Goal: Transaction & Acquisition: Purchase product/service

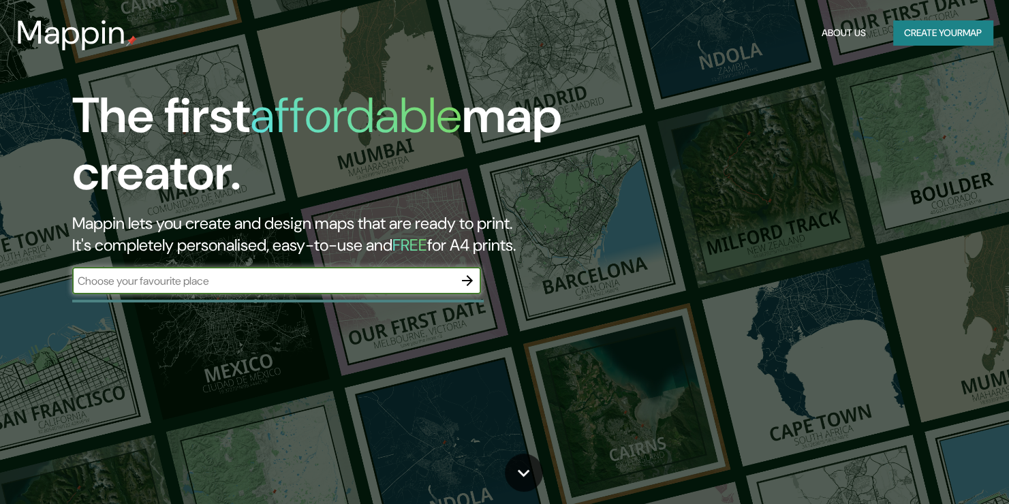
click at [917, 25] on button "Create your map" at bounding box center [942, 32] width 99 height 25
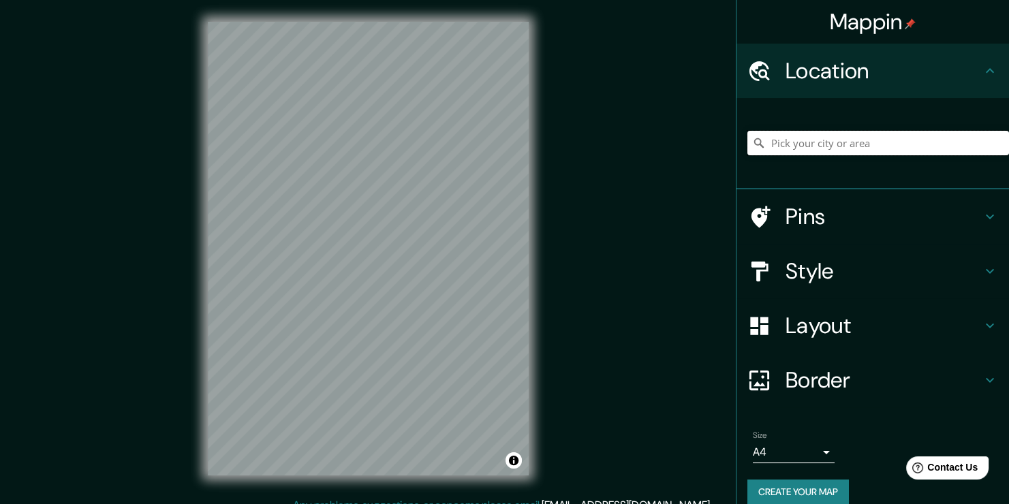
click at [879, 150] on input "Pick your city or area" at bounding box center [879, 143] width 262 height 25
click at [812, 138] on input "Pick your city or area" at bounding box center [879, 143] width 262 height 25
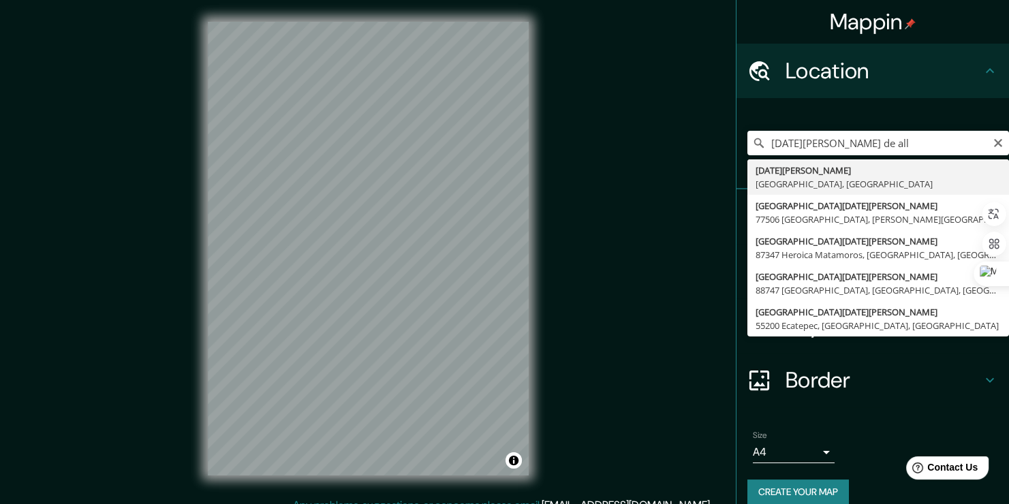
type input "[DATE][GEOGRAPHIC_DATA][PERSON_NAME], [GEOGRAPHIC_DATA], [GEOGRAPHIC_DATA]"
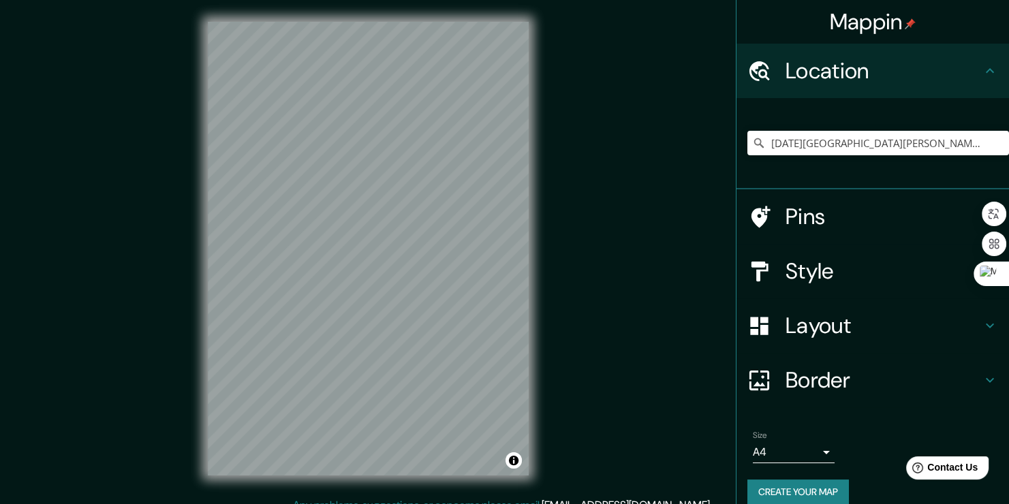
click at [865, 273] on h4 "Style" at bounding box center [884, 271] width 196 height 27
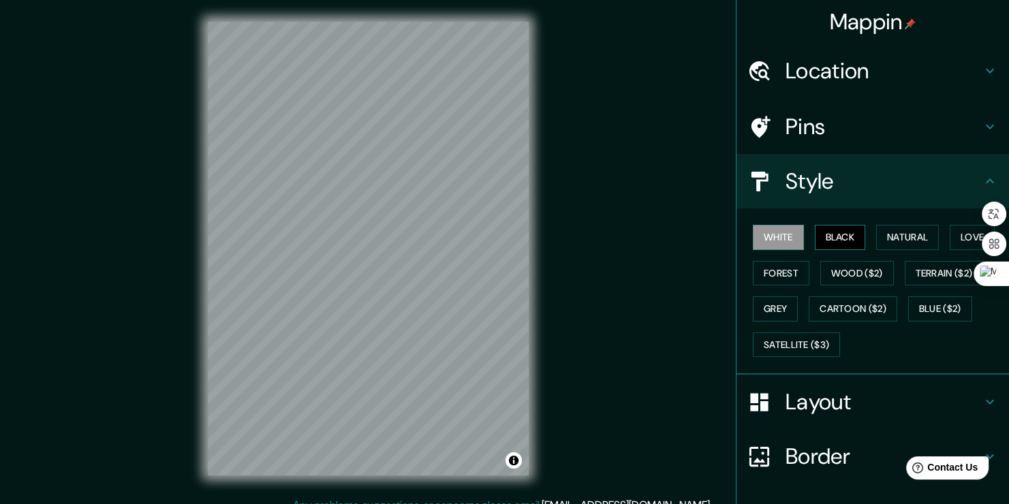
click at [827, 240] on button "Black" at bounding box center [840, 237] width 51 height 25
click at [883, 240] on button "Natural" at bounding box center [907, 237] width 63 height 25
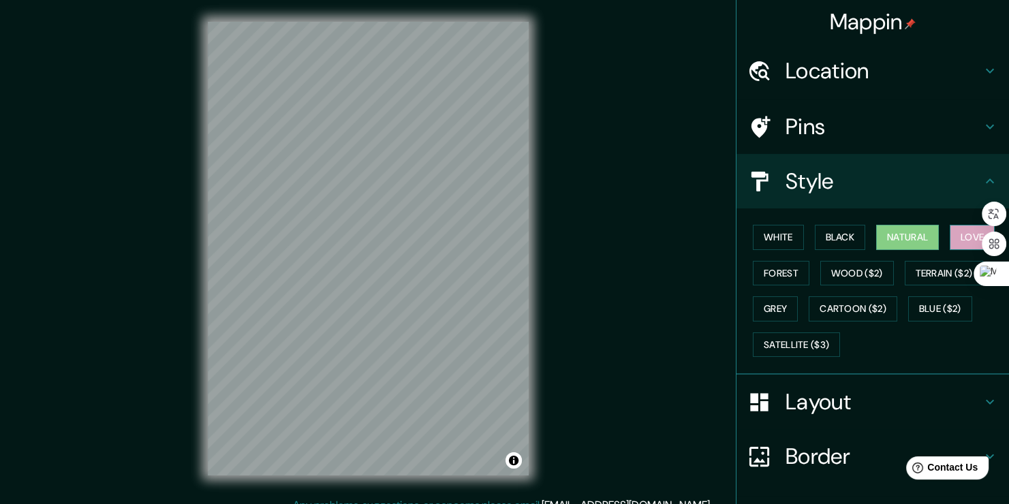
click at [950, 236] on button "Love" at bounding box center [972, 237] width 45 height 25
click at [771, 267] on button "Forest" at bounding box center [781, 273] width 57 height 25
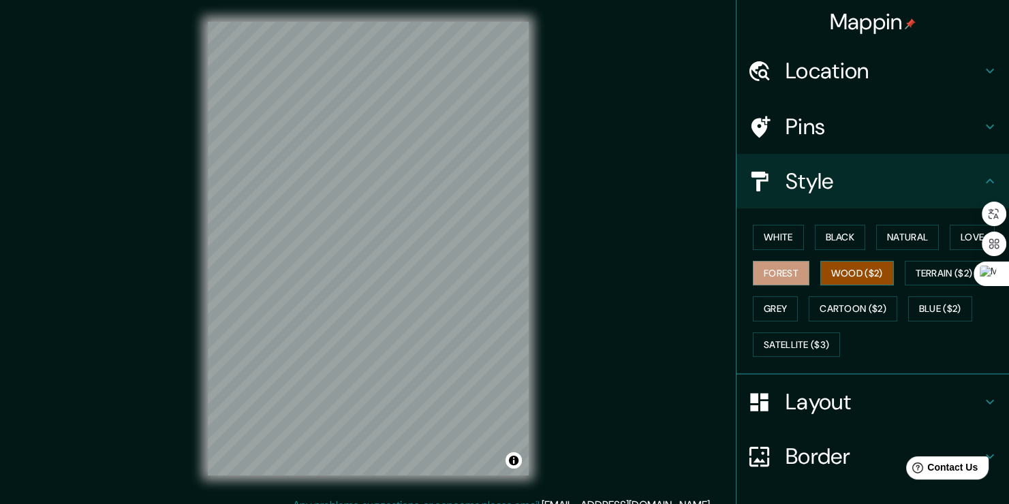
click at [843, 275] on button "Wood ($2)" at bounding box center [857, 273] width 74 height 25
click at [786, 333] on button "Satellite ($3)" at bounding box center [796, 345] width 87 height 25
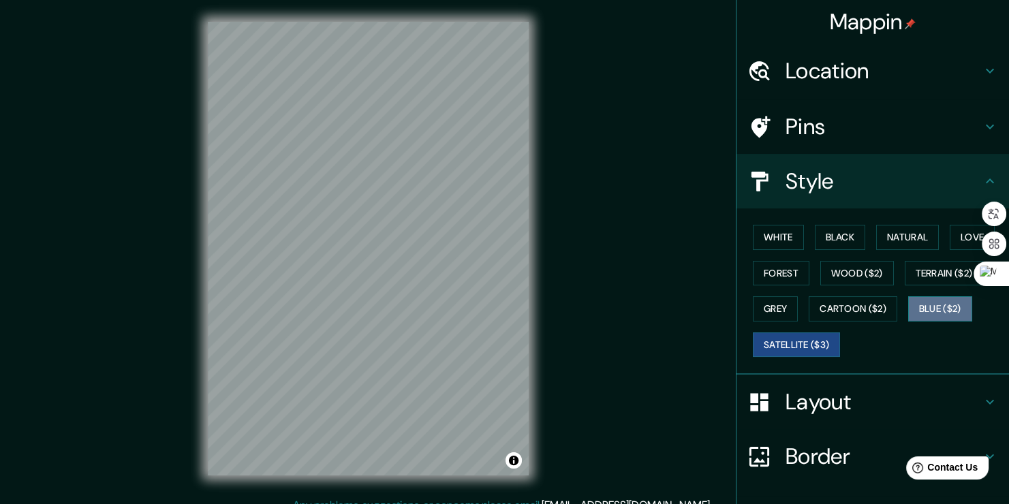
click at [916, 313] on button "Blue ($2)" at bounding box center [940, 308] width 64 height 25
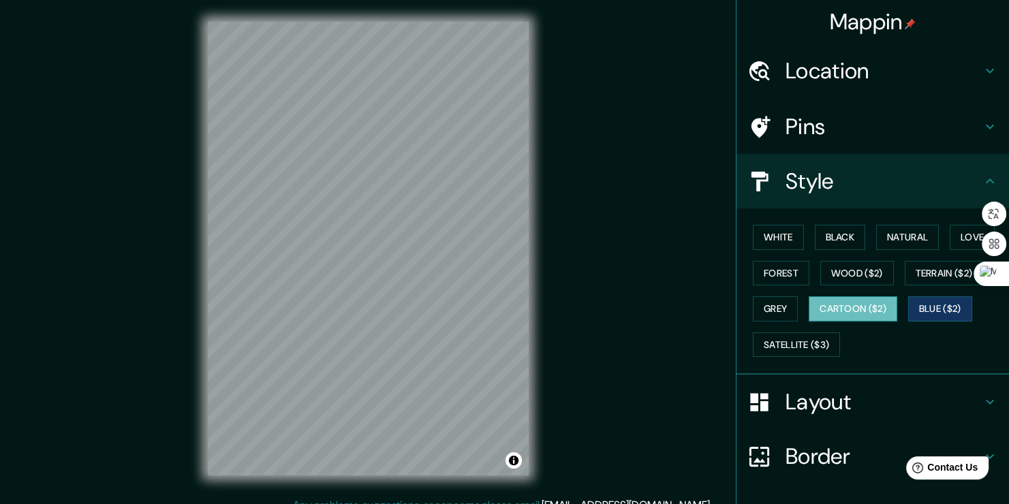
click at [816, 317] on button "Cartoon ($2)" at bounding box center [853, 308] width 89 height 25
click at [783, 308] on button "Grey" at bounding box center [775, 308] width 45 height 25
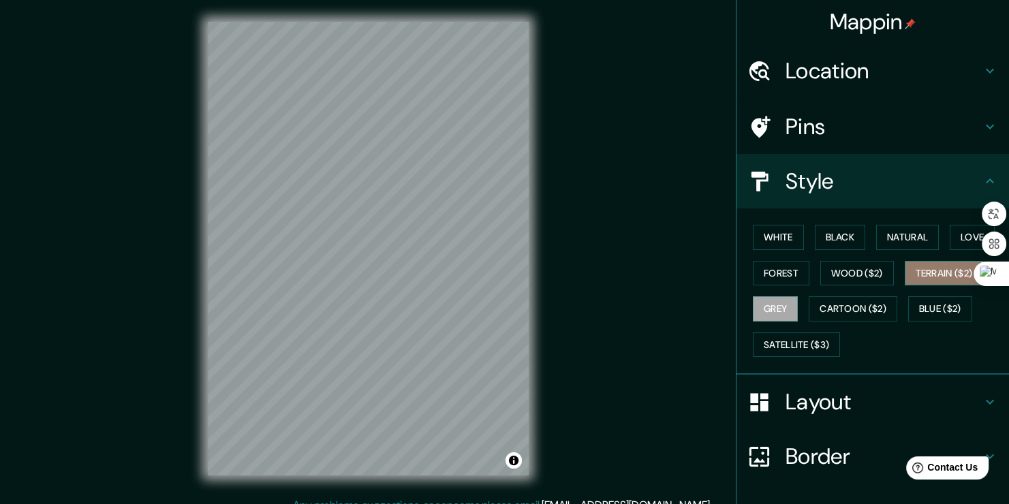
click at [911, 278] on button "Terrain ($2)" at bounding box center [944, 273] width 79 height 25
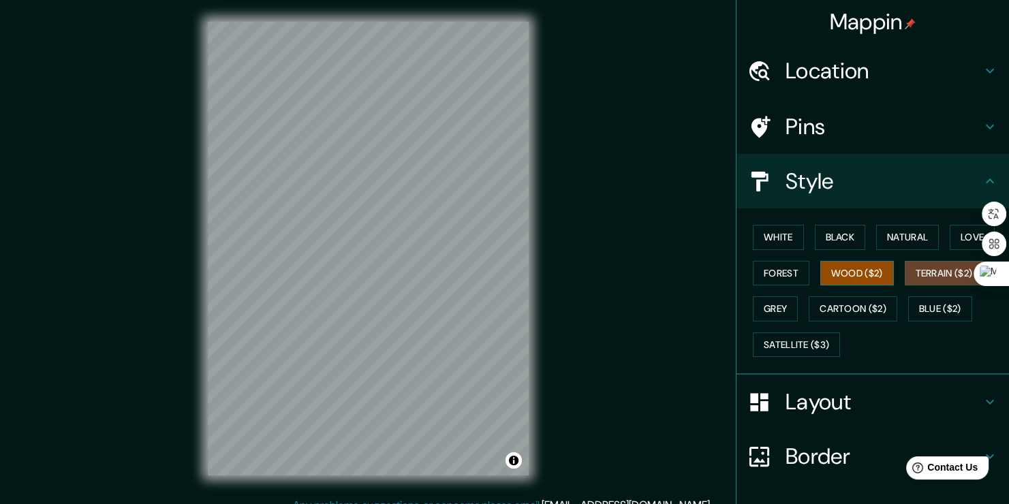
click at [847, 273] on button "Wood ($2)" at bounding box center [857, 273] width 74 height 25
click at [782, 272] on button "Forest" at bounding box center [781, 273] width 57 height 25
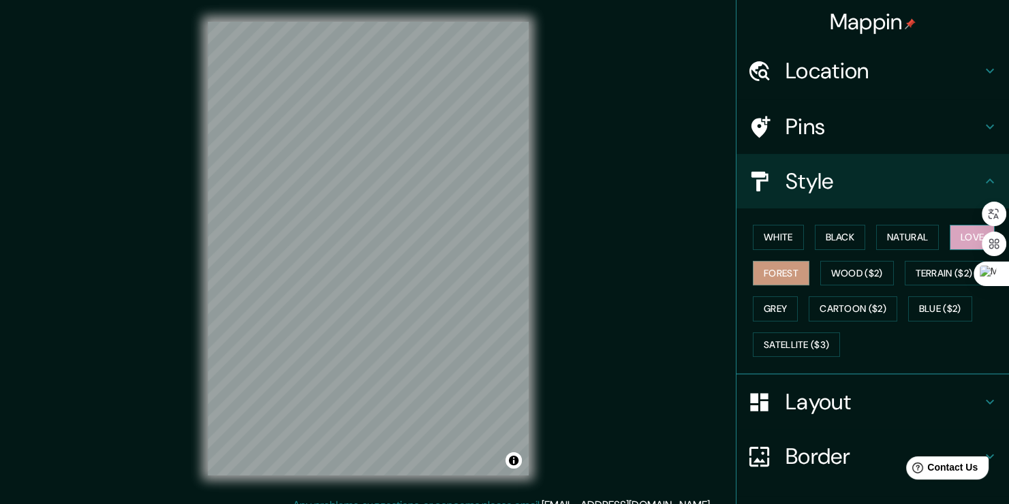
click at [950, 234] on button "Love" at bounding box center [972, 237] width 45 height 25
click at [896, 239] on button "Natural" at bounding box center [907, 237] width 63 height 25
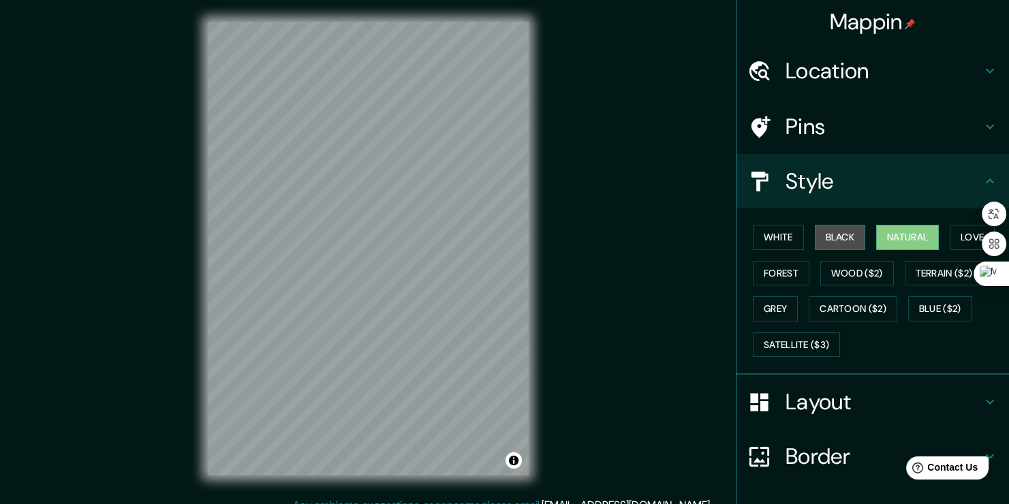
click at [815, 238] on button "Black" at bounding box center [840, 237] width 51 height 25
click at [771, 245] on button "White" at bounding box center [778, 237] width 51 height 25
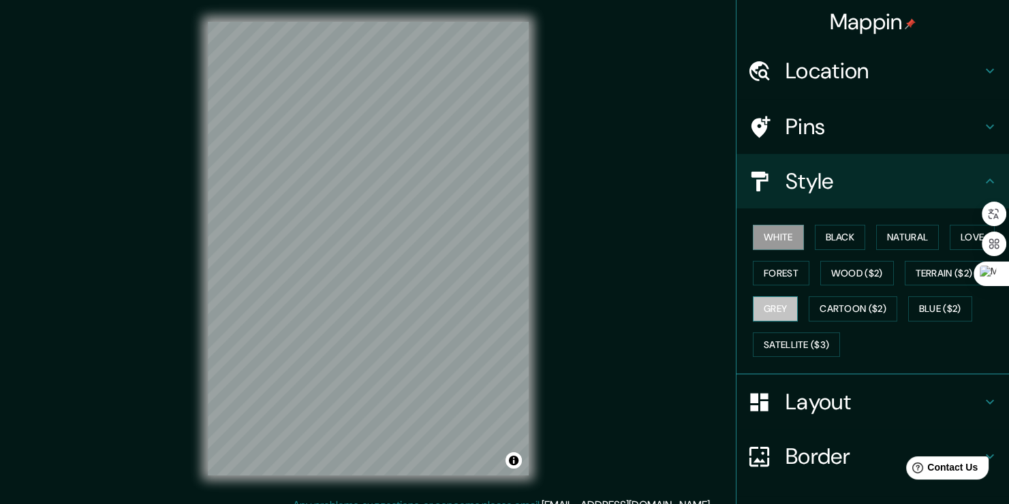
click at [774, 301] on button "Grey" at bounding box center [775, 308] width 45 height 25
click at [265, 280] on div at bounding box center [266, 277] width 11 height 11
click at [187, 345] on div "© Mapbox © OpenStreetMap Improve this map" at bounding box center [368, 248] width 365 height 497
